Goal: Task Accomplishment & Management: Complete application form

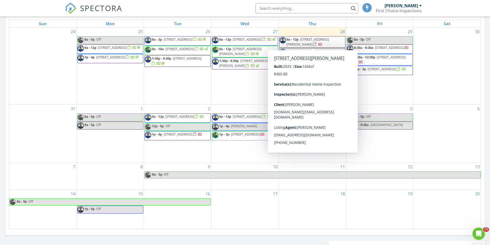
scroll to position [231, 0]
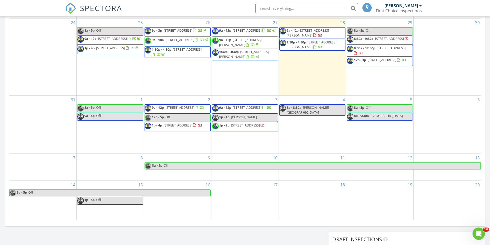
click at [160, 149] on div "2 9a - 12p 45 Lantern Post Way, Ponte Vedra 32081 12p - 5p Off 1p - 4p 8537 Gle…" at bounding box center [177, 125] width 67 height 58
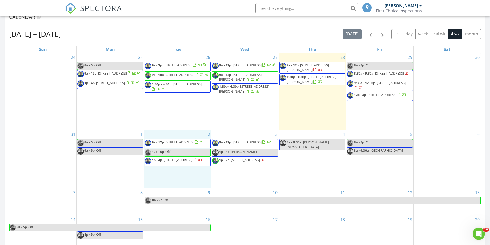
scroll to position [206, 0]
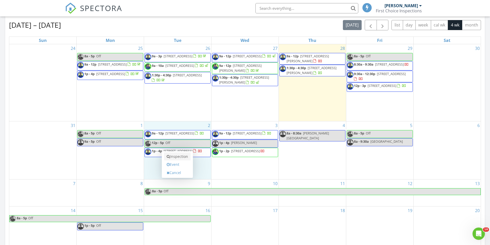
click at [179, 156] on link "Inspection" at bounding box center [177, 156] width 26 height 8
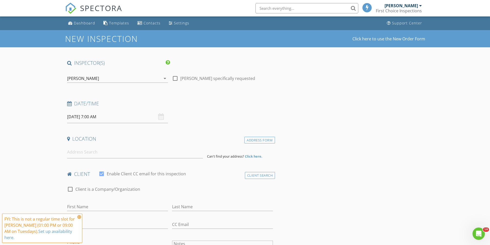
click at [165, 79] on icon "arrow_drop_down" at bounding box center [165, 78] width 6 height 6
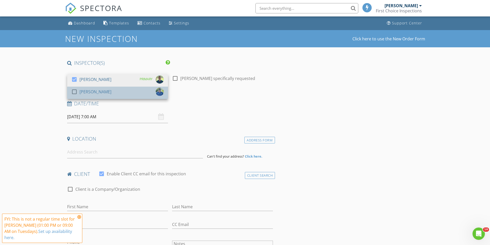
click at [142, 93] on div "check_box_outline_blank Bob Thibeault" at bounding box center [117, 93] width 93 height 10
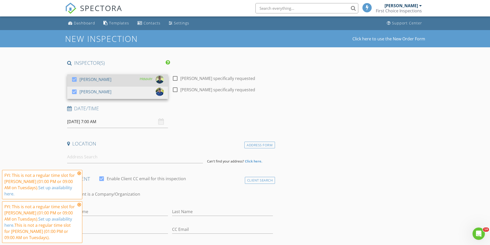
click at [128, 79] on div "check_box Ryan Thibeault PRIMARY" at bounding box center [117, 80] width 93 height 10
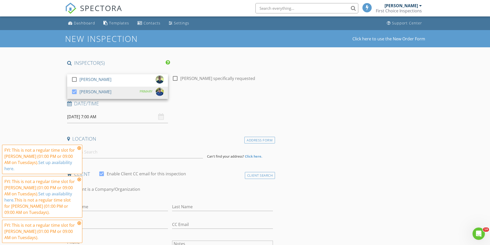
type input "08"
type input "09/02/2025 8:00 AM"
click at [97, 202] on span at bounding box center [97, 201] width 4 height 5
type input "09"
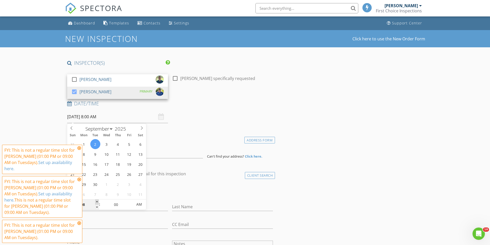
type input "09/02/2025 9:00 AM"
click at [97, 202] on span at bounding box center [97, 201] width 4 height 5
type input "10"
type input "[DATE] 10:00 AM"
click at [97, 202] on span at bounding box center [97, 201] width 4 height 5
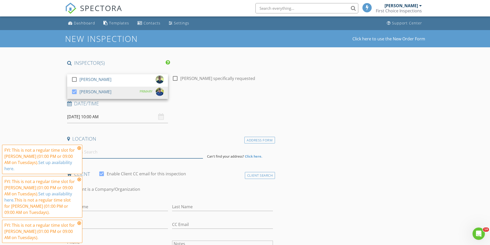
click at [178, 151] on input at bounding box center [135, 152] width 136 height 13
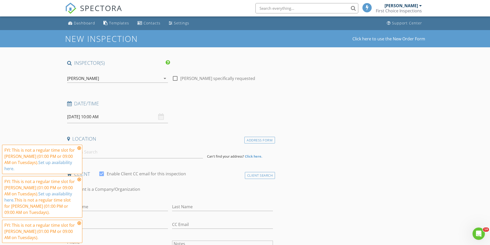
click at [78, 148] on icon at bounding box center [79, 148] width 4 height 4
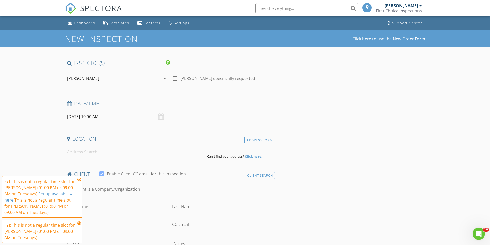
click at [79, 180] on icon at bounding box center [79, 179] width 4 height 4
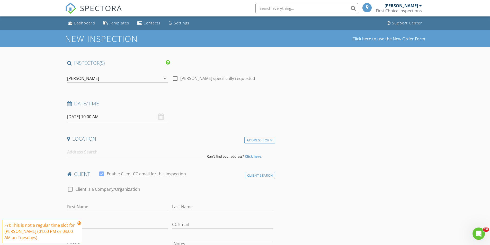
click at [79, 223] on icon at bounding box center [79, 223] width 4 height 4
click at [106, 149] on input at bounding box center [135, 152] width 136 height 13
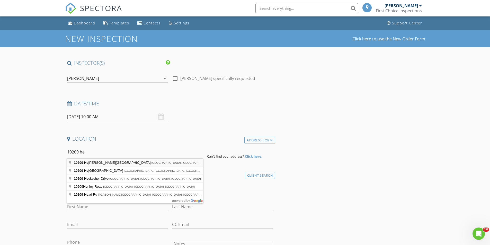
type input "10209 Heather Glen Drive, Jacksonville, FL, USA"
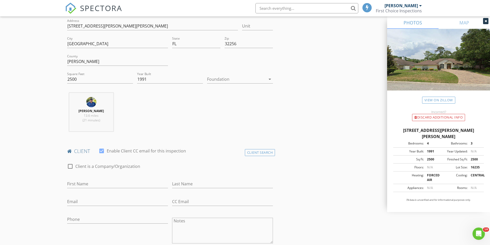
scroll to position [128, 0]
click at [124, 182] on input "First Name" at bounding box center [117, 183] width 101 height 8
type input "[PERSON_NAME]"
type input "[PERSON_NAME][EMAIL_ADDRESS][DOMAIN_NAME]"
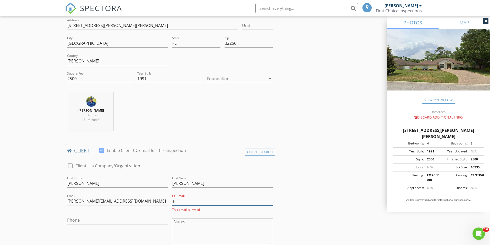
type input "[PERSON_NAME][EMAIL_ADDRESS][DOMAIN_NAME]"
click at [129, 220] on input "Phone" at bounding box center [117, 220] width 101 height 8
type input "[PHONE_NUMBER]"
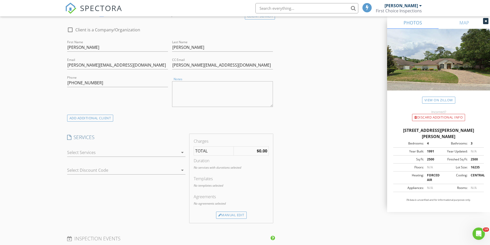
scroll to position [283, 0]
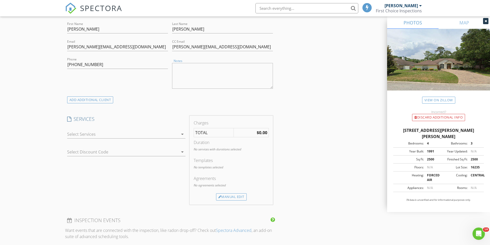
click at [183, 134] on icon "arrow_drop_down" at bounding box center [182, 134] width 6 height 6
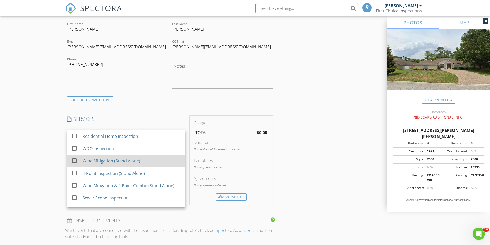
click at [120, 164] on div "Wind Mitigation (Stand Alone)" at bounding box center [131, 161] width 99 height 10
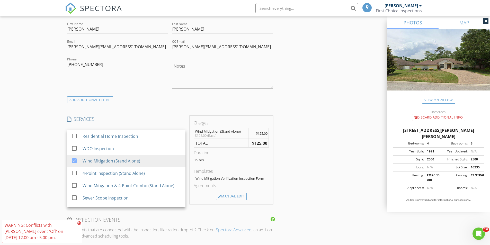
click at [80, 223] on icon at bounding box center [79, 223] width 4 height 4
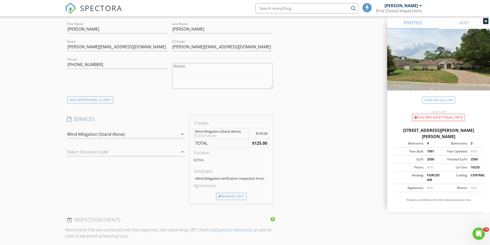
click at [133, 148] on div at bounding box center [119, 152] width 104 height 8
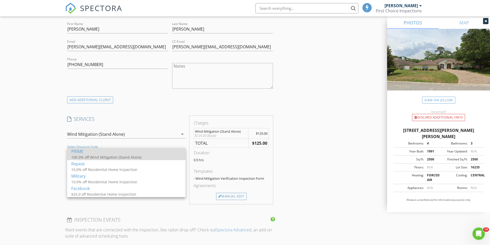
click at [127, 156] on div "100.0% off Wind Mitigation (Stand Alone)" at bounding box center [122, 156] width 103 height 5
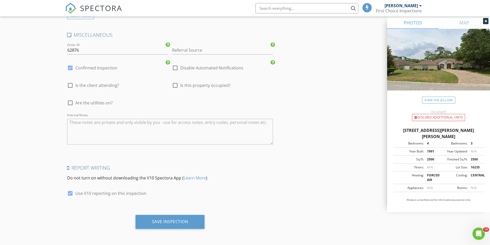
scroll to position [591, 0]
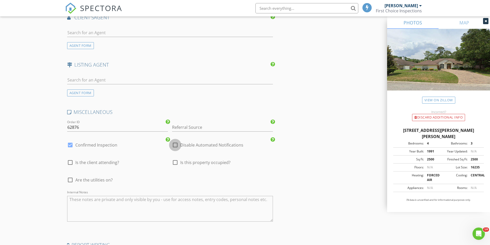
click at [176, 144] on div at bounding box center [175, 145] width 9 height 9
checkbox input "true"
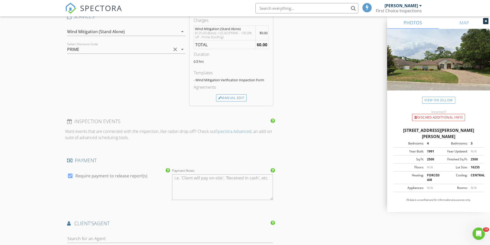
scroll to position [385, 0]
click at [70, 177] on div at bounding box center [70, 175] width 9 height 9
checkbox input "false"
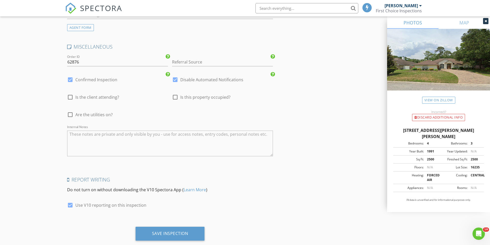
scroll to position [668, 0]
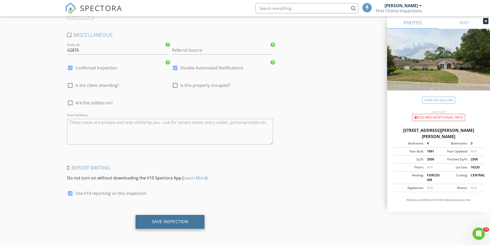
click at [198, 225] on div "Save Inspection" at bounding box center [169, 222] width 69 height 14
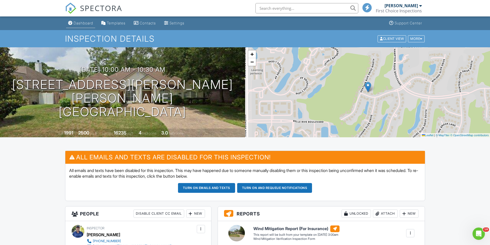
click at [84, 23] on div "Dashboard" at bounding box center [83, 23] width 20 height 4
